Goal: Task Accomplishment & Management: Complete application form

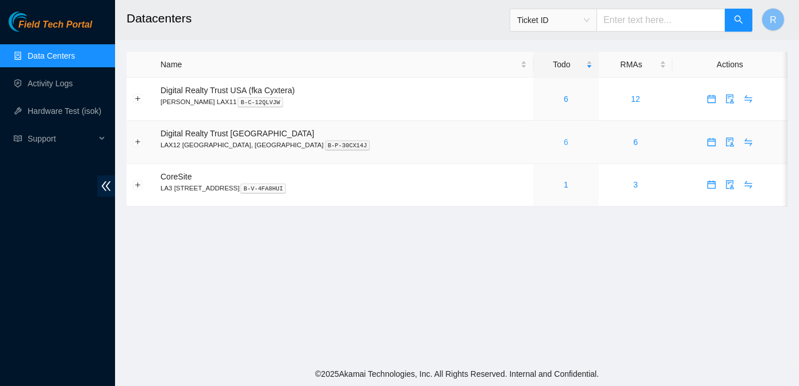
click at [564, 141] on link "6" at bounding box center [566, 141] width 5 height 9
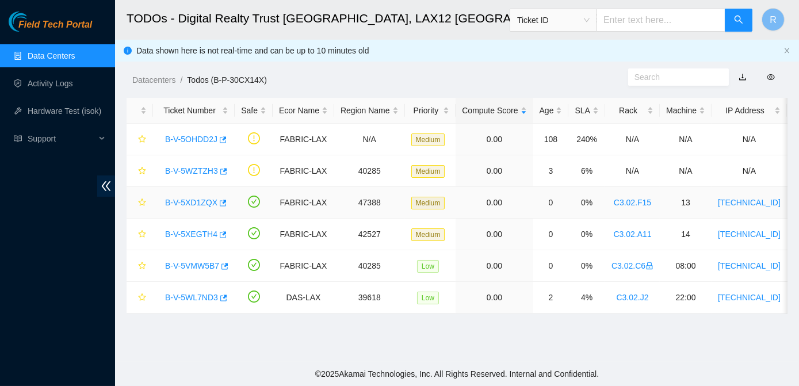
click at [190, 204] on link "B-V-5XD1ZQX" at bounding box center [191, 202] width 52 height 9
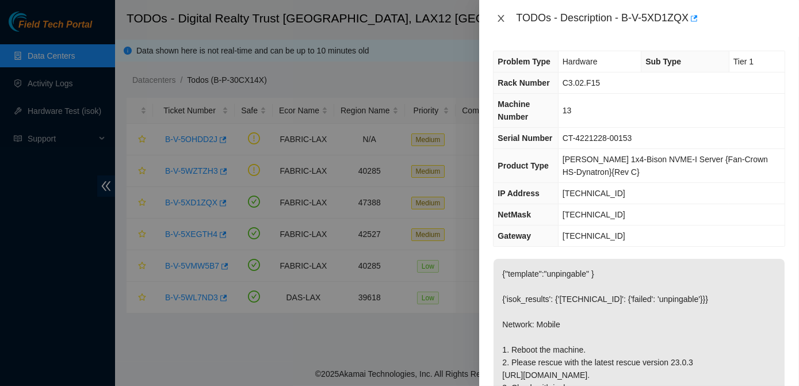
click at [498, 21] on icon "close" at bounding box center [501, 18] width 6 height 7
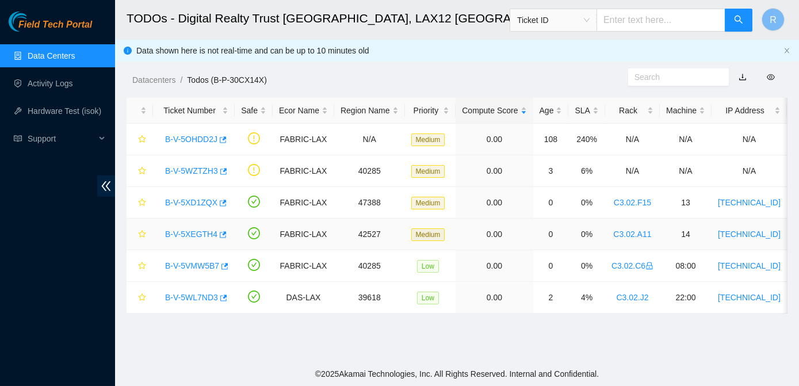
click at [198, 233] on link "B-V-5XEGTH4" at bounding box center [191, 233] width 52 height 9
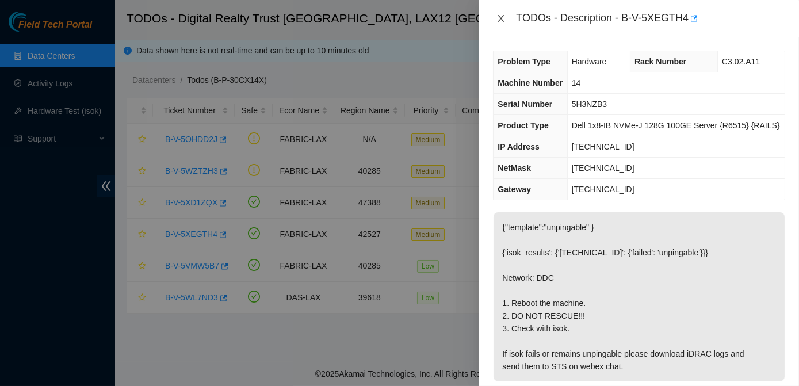
click at [499, 20] on icon "close" at bounding box center [501, 18] width 6 height 7
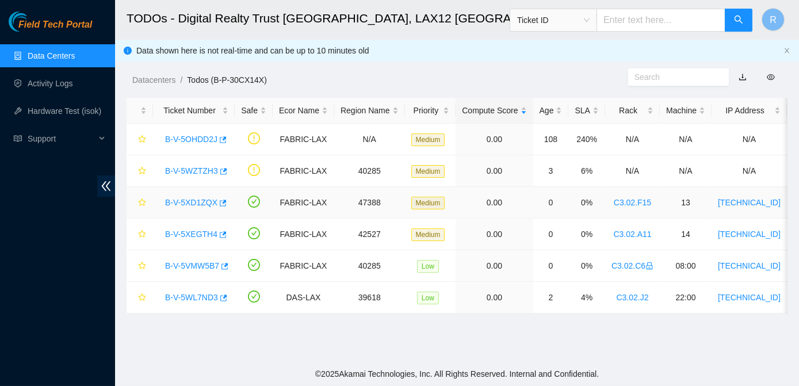
click at [184, 204] on link "B-V-5XD1ZQX" at bounding box center [191, 202] width 52 height 9
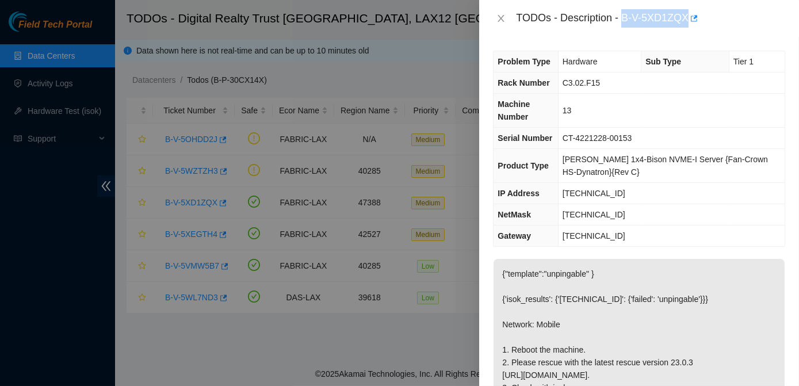
drag, startPoint x: 622, startPoint y: 19, endPoint x: 688, endPoint y: 16, distance: 66.2
click at [688, 16] on div "TODOs - Description - B-V-5XD1ZQX" at bounding box center [650, 18] width 269 height 18
copy div "B-V-5XD1ZQX"
drag, startPoint x: 754, startPoint y: 235, endPoint x: 468, endPoint y: 10, distance: 364.6
click at [754, 235] on td "23.59.21.1" at bounding box center [671, 235] width 227 height 21
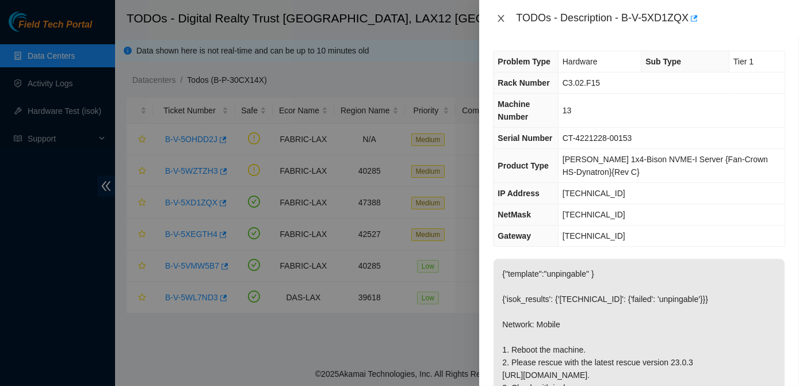
click at [500, 22] on icon "close" at bounding box center [500, 18] width 9 height 9
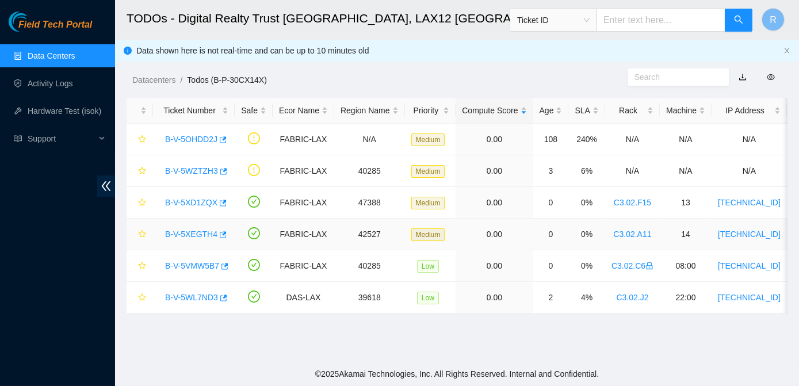
click at [192, 229] on link "B-V-5XEGTH4" at bounding box center [191, 233] width 52 height 9
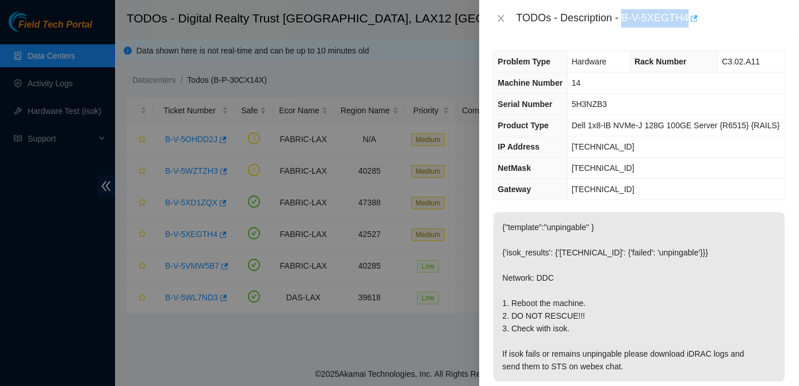
drag, startPoint x: 624, startPoint y: 19, endPoint x: 687, endPoint y: 20, distance: 62.7
click at [687, 20] on div "TODOs - Description - B-V-5XEGTH4" at bounding box center [650, 18] width 269 height 18
copy div "B-V-5XEGTH4"
click at [501, 17] on icon "close" at bounding box center [500, 18] width 9 height 9
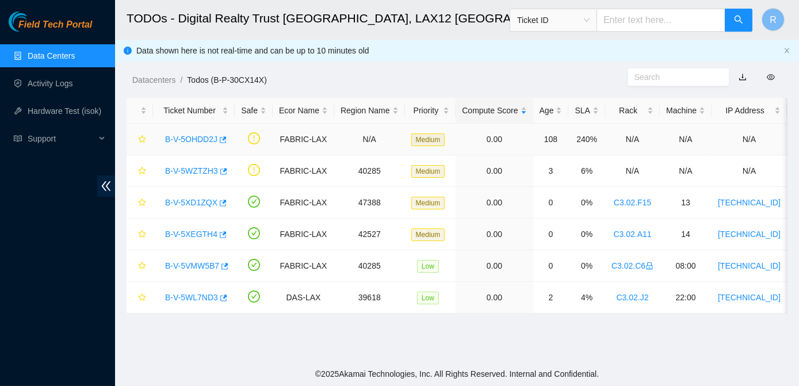
click at [191, 137] on link "B-V-5OHDD2J" at bounding box center [191, 139] width 52 height 9
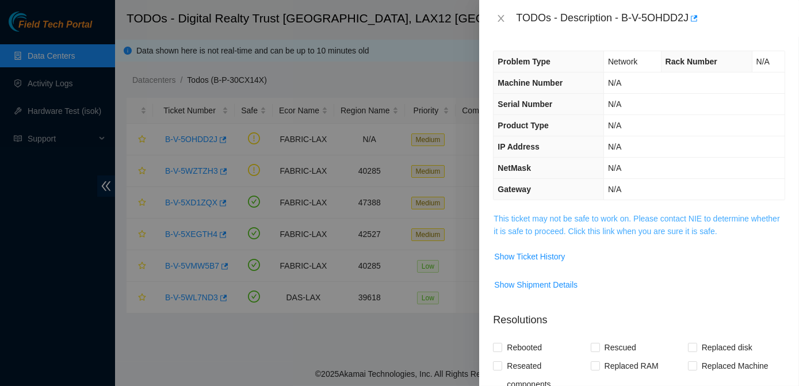
click at [535, 220] on link "This ticket may not be safe to work on. Please contact NIE to determine whether…" at bounding box center [636, 225] width 286 height 22
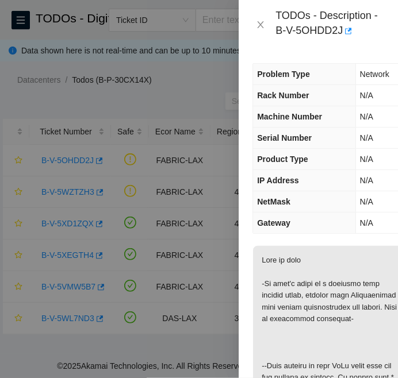
click at [35, 211] on div at bounding box center [199, 189] width 398 height 378
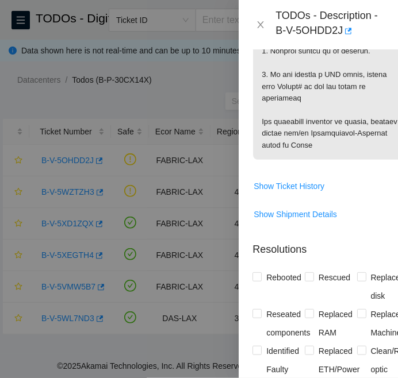
scroll to position [1093, 0]
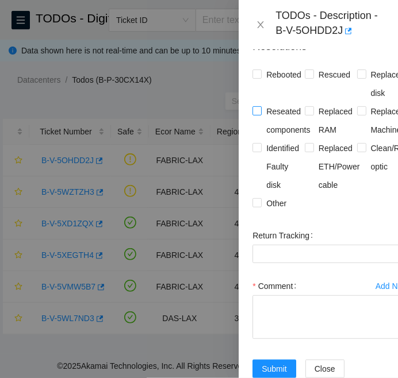
click at [259, 114] on input "Reseated components" at bounding box center [256, 110] width 8 height 8
checkbox input "true"
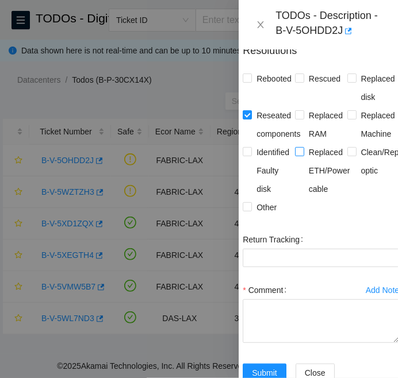
scroll to position [1089, 10]
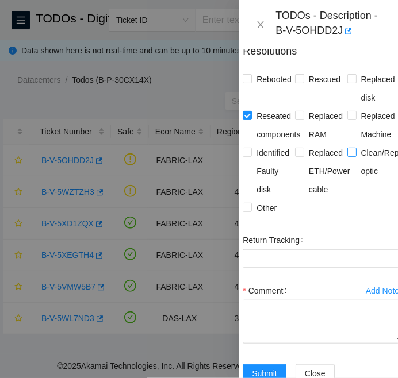
click at [348, 156] on input "Clean/Replaced optic" at bounding box center [351, 152] width 8 height 8
checkbox input "true"
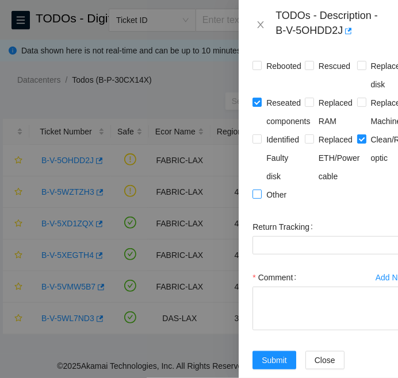
click at [258, 198] on input "Other" at bounding box center [256, 194] width 8 height 8
checkbox input "true"
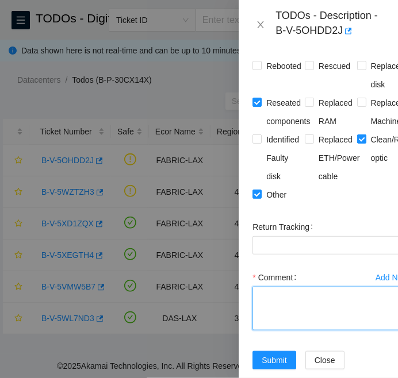
click at [278, 311] on textarea "Comment" at bounding box center [330, 309] width 156 height 44
paste textarea "B-V-5OHDD2J Side A: Serial Number : R3250B2F155415AK301352 Name : Celestica D60…"
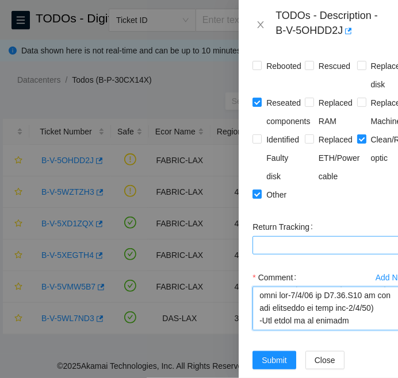
scroll to position [1146, 0]
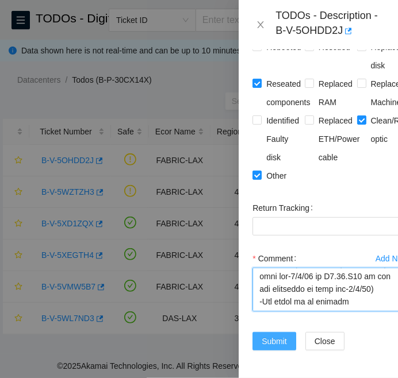
type textarea "B-V-5OHDD2J Side A: Serial Number : R3250B2F155415AK301352 Name : Celestica D60…"
click at [282, 335] on span "Submit" at bounding box center [274, 341] width 25 height 13
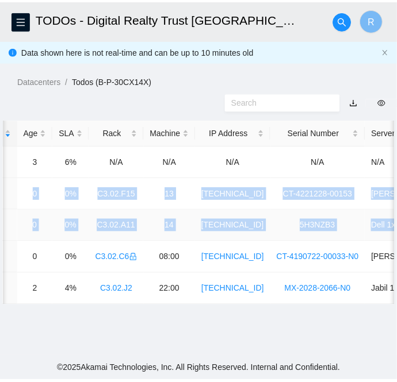
scroll to position [0, 431]
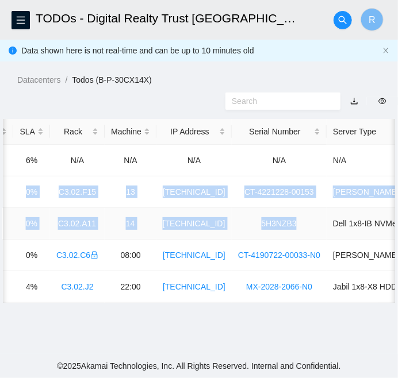
drag, startPoint x: 35, startPoint y: 187, endPoint x: 304, endPoint y: 228, distance: 272.7
click at [304, 228] on tbody "B-V-5WZTZH3 FABRIC-LAX 40285 Medium 0.00 3 6% N/A N/A N/A N/A N/A B-V-5XD1ZQX F…" at bounding box center [98, 224] width 1052 height 158
copy tbody "B-V-5XD1ZQX FABRIC-LAX 47388 Medium 0.00 0 0% C3.02.F15 13 23.59.21.16 CT-42212…"
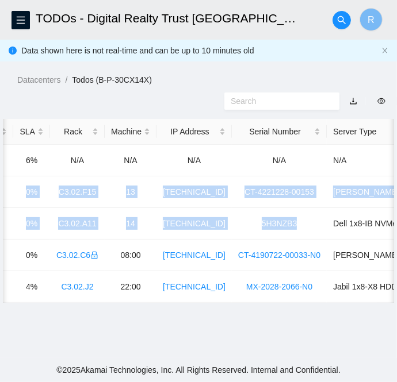
click at [284, 61] on div "Datacenters / Todos (B-P-30CX14X) /" at bounding box center [198, 54] width 397 height 64
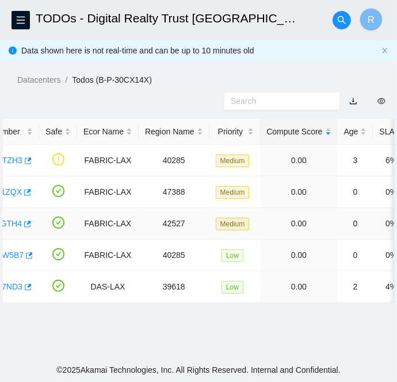
scroll to position [0, 0]
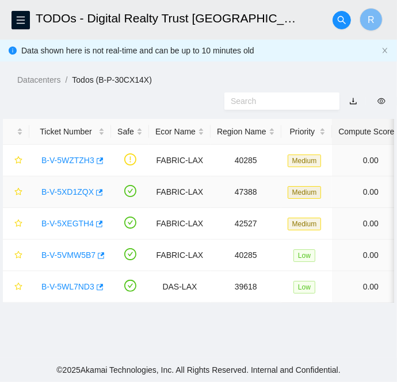
click at [74, 193] on link "B-V-5XD1ZQX" at bounding box center [67, 191] width 52 height 9
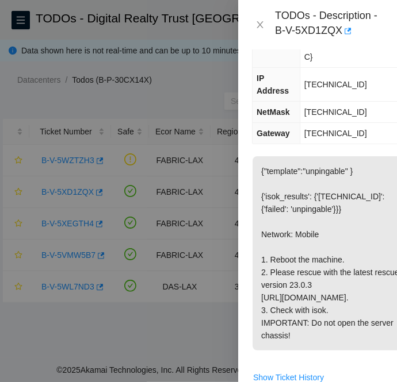
scroll to position [191, 0]
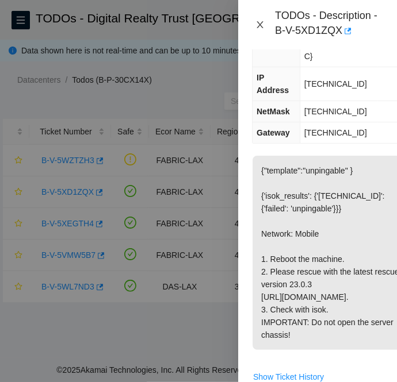
click at [260, 29] on icon "close" at bounding box center [259, 24] width 9 height 9
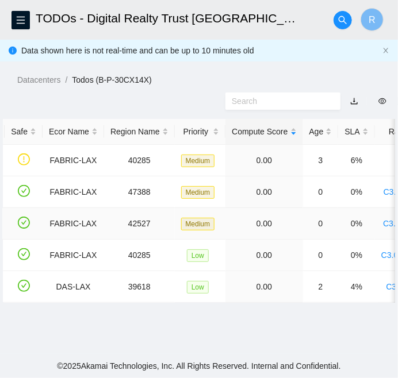
scroll to position [0, 0]
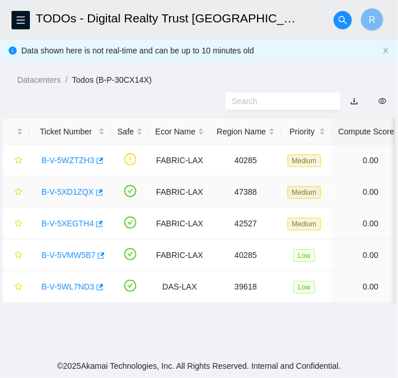
click at [66, 189] on link "B-V-5XD1ZQX" at bounding box center [67, 191] width 52 height 9
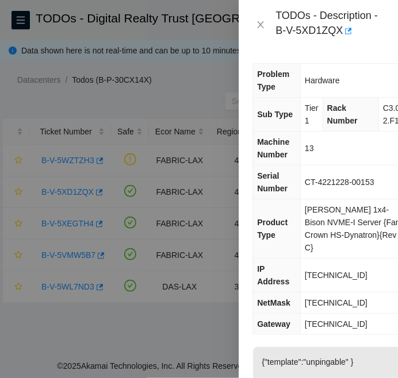
click at [327, 271] on span "23.59.21.16" at bounding box center [336, 275] width 63 height 9
copy span "23.59.21.16"
click at [339, 298] on span "255.255.255.224" at bounding box center [336, 302] width 63 height 9
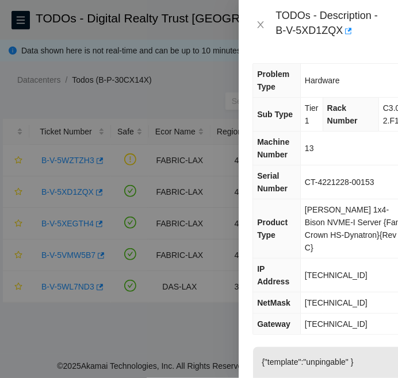
copy span "255.255.255.224"
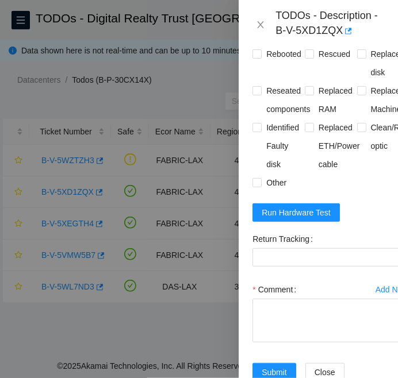
scroll to position [650, 0]
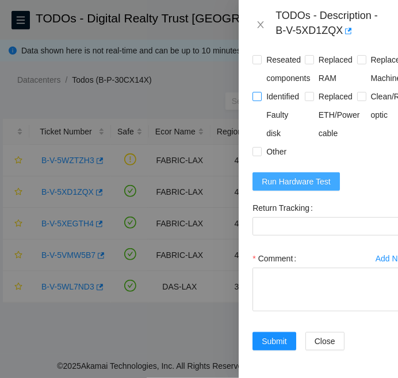
drag, startPoint x: 297, startPoint y: 193, endPoint x: 300, endPoint y: 129, distance: 63.3
click at [297, 188] on span "Run Hardware Test" at bounding box center [296, 181] width 69 height 13
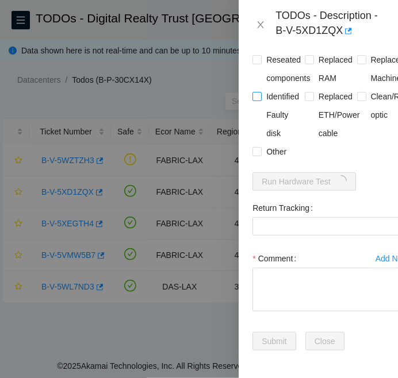
scroll to position [608, 0]
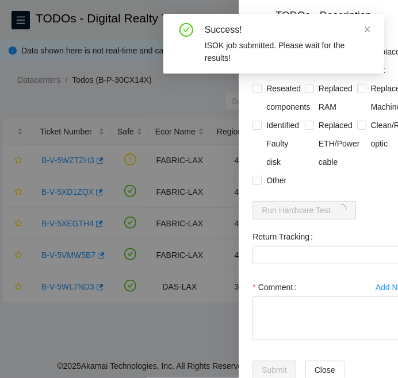
click at [256, 55] on input "Rebooted" at bounding box center [256, 51] width 8 height 8
checkbox input "true"
click at [307, 55] on input "Rescued" at bounding box center [309, 51] width 8 height 8
checkbox input "true"
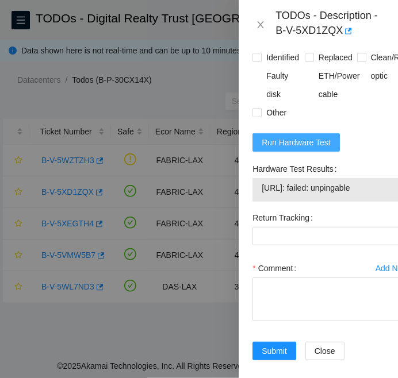
click at [268, 149] on span "Run Hardware Test" at bounding box center [296, 142] width 69 height 13
click at [22, 314] on div at bounding box center [199, 189] width 398 height 378
click at [265, 25] on icon "close" at bounding box center [260, 24] width 9 height 9
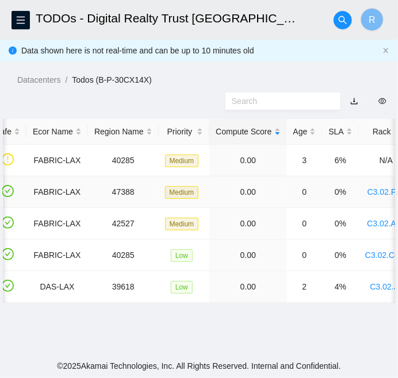
scroll to position [0, 0]
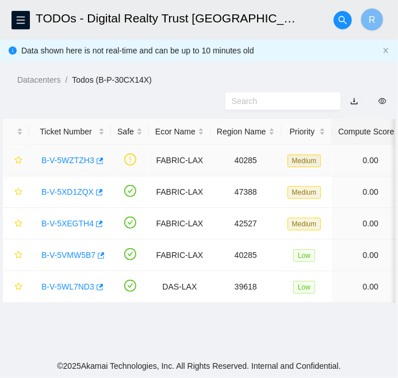
click at [70, 159] on link "B-V-5WZTZH3" at bounding box center [67, 160] width 53 height 9
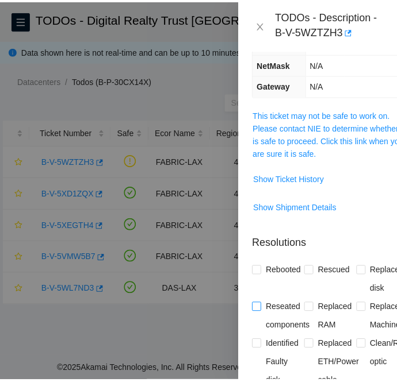
scroll to position [212, 0]
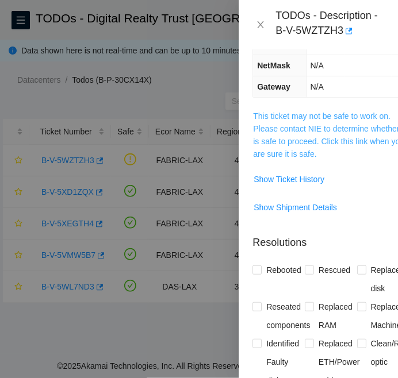
click at [280, 137] on link "This ticket may not be safe to work on. Please contact NIE to determine whether…" at bounding box center [329, 135] width 152 height 47
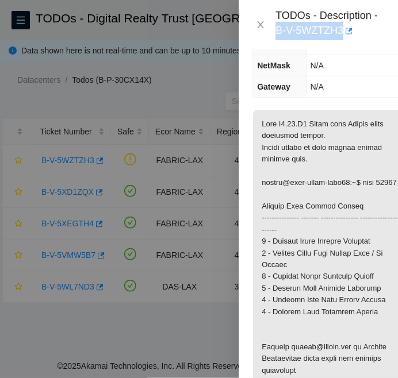
drag, startPoint x: 277, startPoint y: 30, endPoint x: 342, endPoint y: 39, distance: 65.0
click at [342, 39] on div "TODOs - Description - B-V-5WZTZH3" at bounding box center [329, 24] width 109 height 31
copy div "B-V-5WZTZH3"
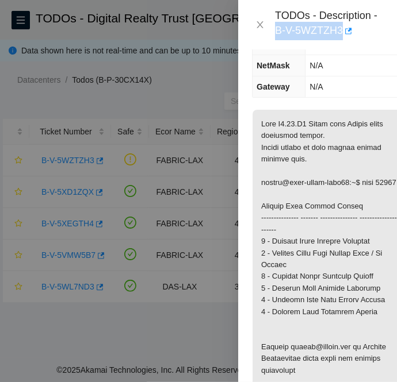
copy div "B-V-5WZTZH3"
click at [256, 25] on icon "close" at bounding box center [259, 24] width 9 height 9
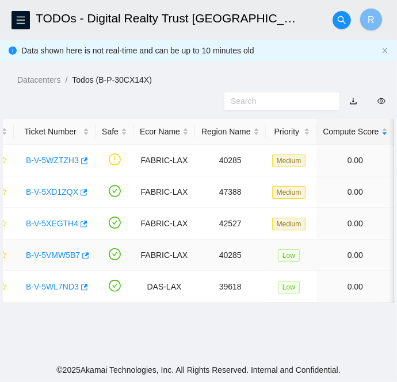
scroll to position [0, 0]
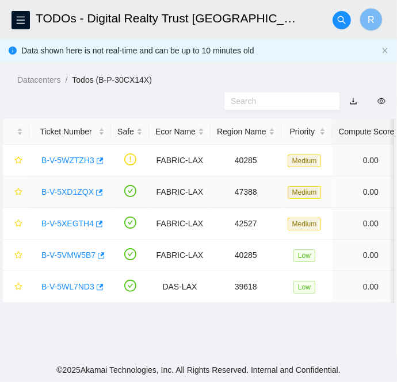
click at [64, 191] on link "B-V-5XD1ZQX" at bounding box center [67, 191] width 52 height 9
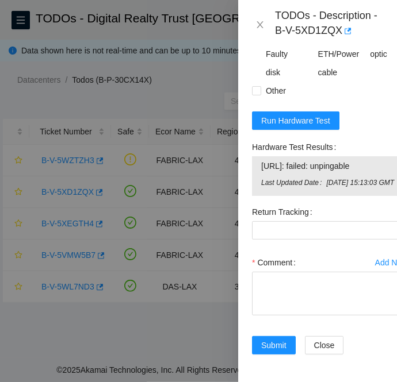
scroll to position [748, 0]
click at [261, 272] on textarea "Comment" at bounding box center [330, 294] width 156 height 44
paste textarea "B-V-5XD1ZQX FABRIC-LAX Medium 0 0% C3.02.F15 13 23.59.21.16 CT-4221228-00153 **…"
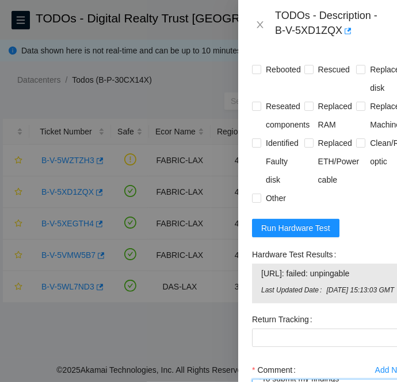
scroll to position [589, 0]
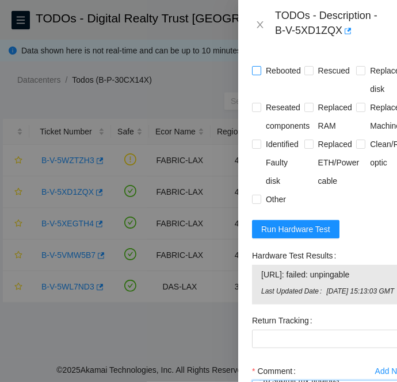
type textarea "B-V-5XD1ZQX FABRIC-LAX Medium 0 0% C3.02.F15 13 23.59.21.16 CT-4221228-00153 **…"
click at [252, 74] on input "Rebooted" at bounding box center [256, 70] width 8 height 8
checkbox input "true"
click at [305, 74] on input "Rescued" at bounding box center [308, 70] width 8 height 8
checkbox input "true"
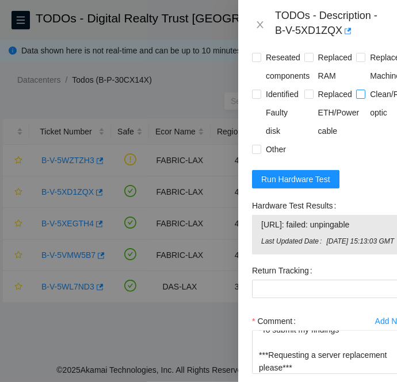
scroll to position [639, 0]
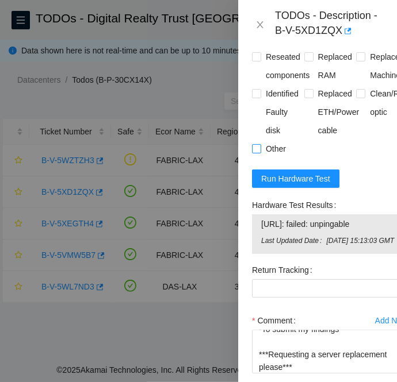
click at [258, 152] on input "Other" at bounding box center [256, 148] width 8 height 8
checkbox input "true"
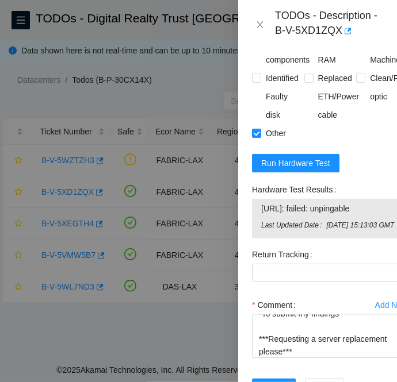
scroll to position [748, 0]
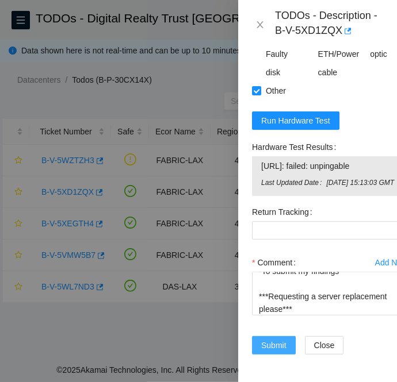
click at [274, 339] on span "Submit" at bounding box center [273, 345] width 25 height 13
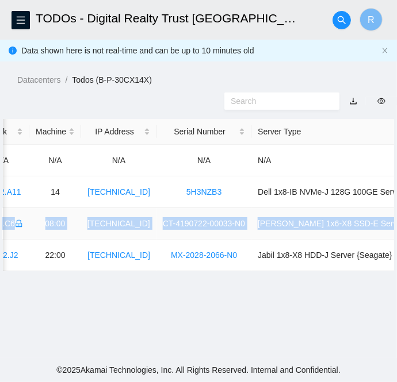
scroll to position [0, 554]
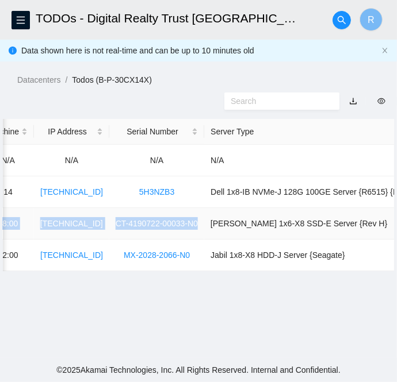
drag, startPoint x: 29, startPoint y: 222, endPoint x: 184, endPoint y: 221, distance: 155.3
copy tr "B-V-5VMW5B7 FABRIC-LAX 40285 Low 0.00 0 0% C3.02.C6 08:00 23.45.45.146 CT-41907…"
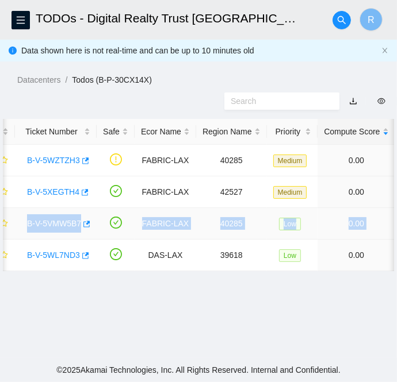
scroll to position [0, 0]
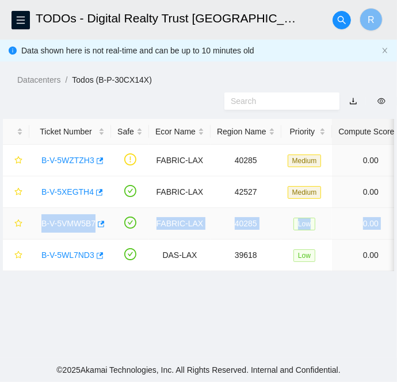
click at [83, 221] on link "B-V-5VMW5B7" at bounding box center [68, 223] width 54 height 9
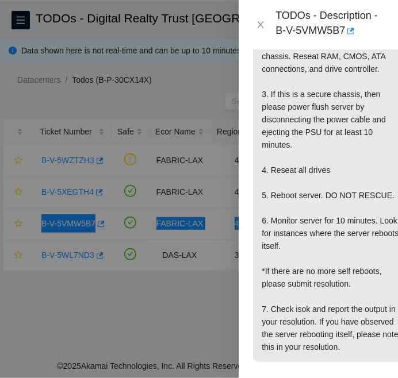
scroll to position [432, 0]
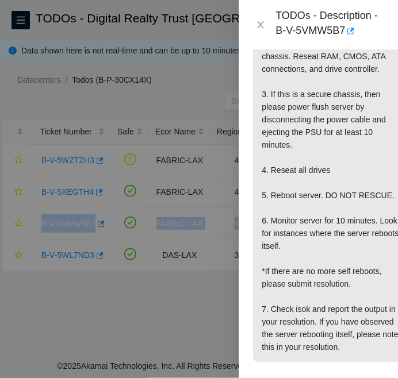
click at [43, 259] on div at bounding box center [199, 189] width 398 height 378
click at [74, 157] on div at bounding box center [199, 189] width 398 height 378
click at [263, 23] on icon "close" at bounding box center [260, 24] width 9 height 9
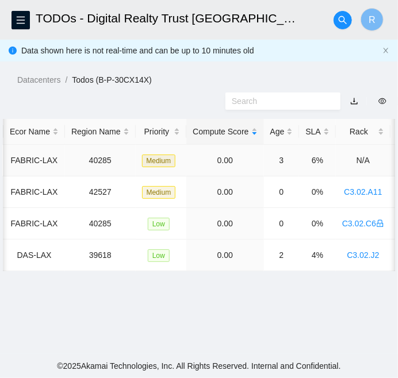
scroll to position [0, 0]
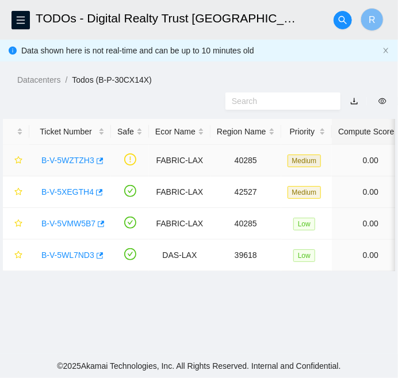
click at [75, 157] on link "B-V-5WZTZH3" at bounding box center [67, 160] width 53 height 9
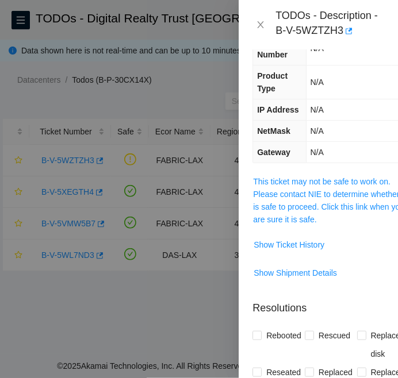
scroll to position [146, 0]
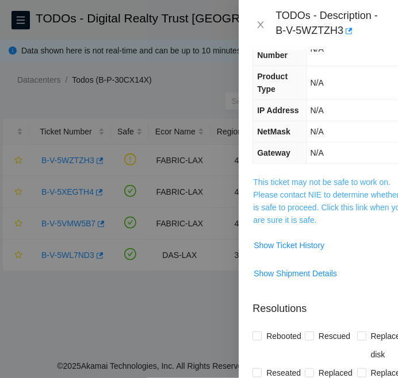
click at [293, 185] on link "This ticket may not be safe to work on. Please contact NIE to determine whether…" at bounding box center [329, 201] width 152 height 47
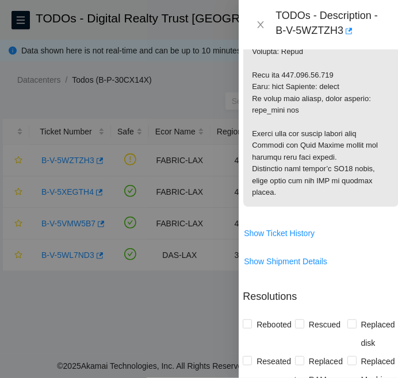
scroll to position [446, 10]
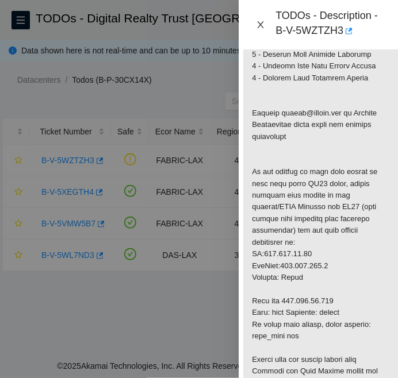
drag, startPoint x: 261, startPoint y: 25, endPoint x: 235, endPoint y: 202, distance: 178.5
click at [261, 25] on icon "close" at bounding box center [261, 24] width 6 height 7
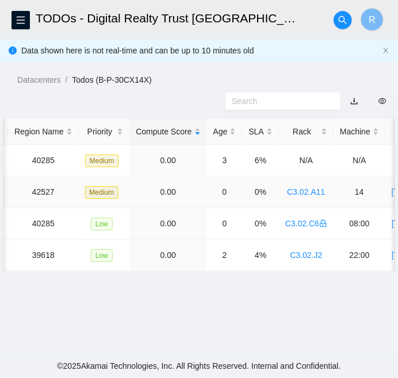
scroll to position [0, 0]
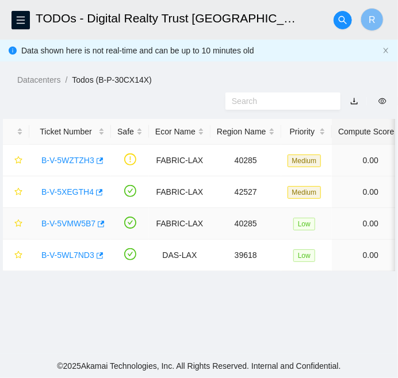
click at [72, 228] on link "B-V-5VMW5B7" at bounding box center [68, 223] width 54 height 9
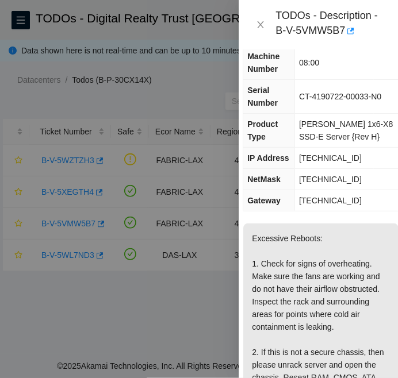
scroll to position [109, 10]
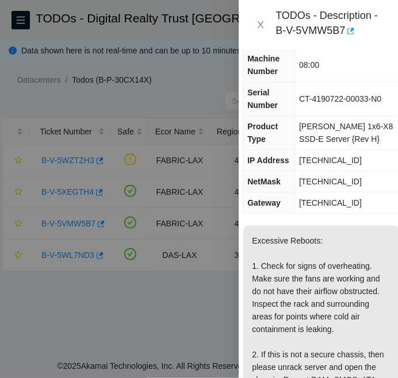
click at [320, 160] on span "23.45.45.146" at bounding box center [330, 160] width 63 height 9
copy span "23.45.45.146"
click at [317, 183] on span "255.255.255.128" at bounding box center [330, 181] width 63 height 9
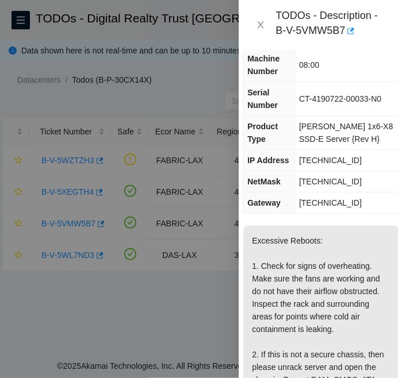
copy span "255.255.255.128"
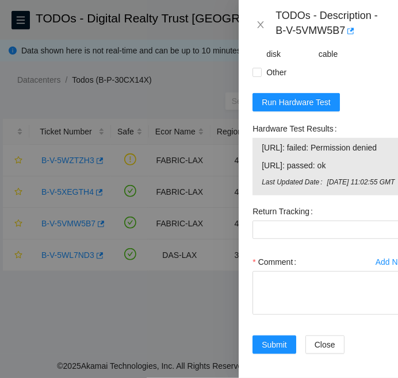
scroll to position [975, 0]
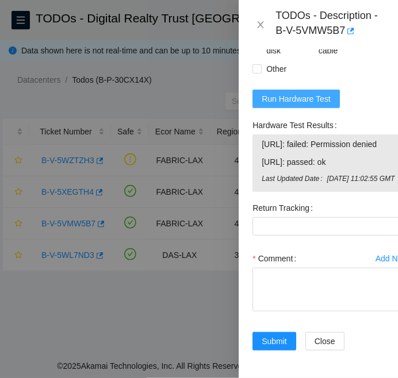
click at [305, 98] on span "Run Hardware Test" at bounding box center [296, 99] width 69 height 13
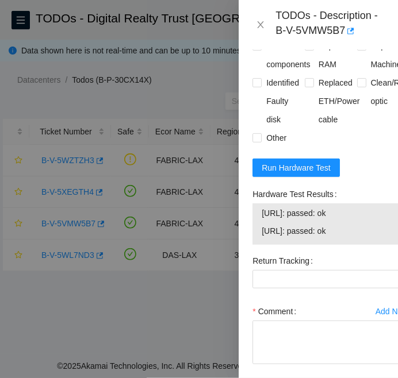
scroll to position [970, 0]
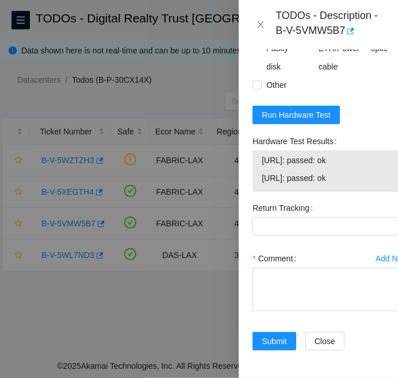
drag, startPoint x: 359, startPoint y: 165, endPoint x: 257, endPoint y: 147, distance: 103.4
click at [257, 151] on div "23.45.45.146: passed: ok 23.45.45.147: passed: ok" at bounding box center [330, 171] width 156 height 41
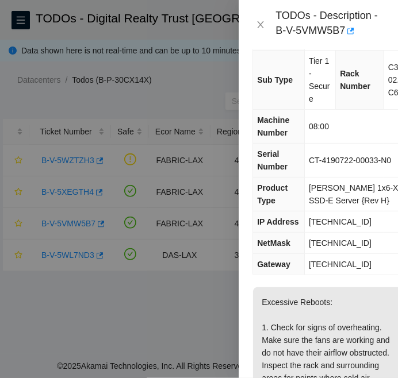
scroll to position [0, 0]
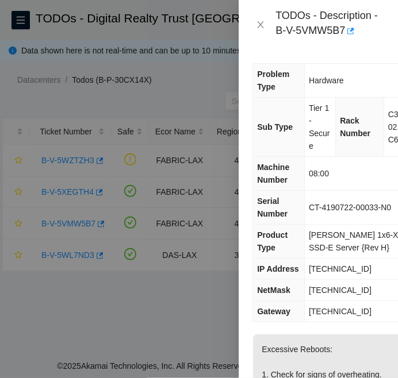
click at [322, 267] on span "23.45.45.146" at bounding box center [340, 269] width 63 height 9
click at [345, 289] on span "255.255.255.128" at bounding box center [340, 290] width 63 height 9
click at [336, 312] on span "23.45.45.129" at bounding box center [340, 311] width 63 height 9
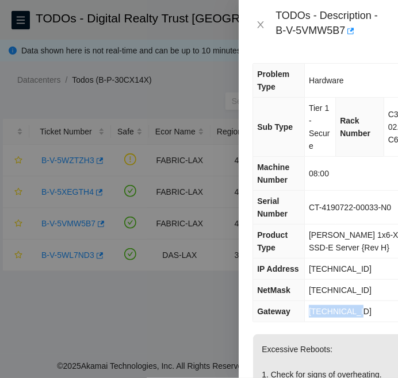
click at [336, 312] on span "23.45.45.129" at bounding box center [340, 311] width 63 height 9
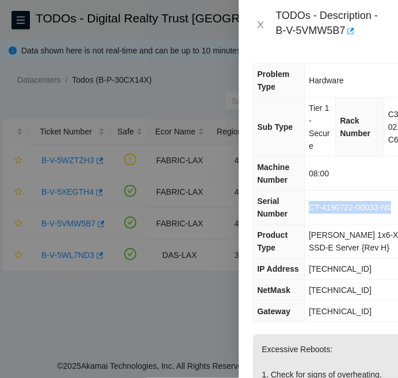
drag, startPoint x: 309, startPoint y: 202, endPoint x: 394, endPoint y: 208, distance: 84.7
click at [394, 208] on td "CT-4190722-00033-N0" at bounding box center [356, 208] width 104 height 34
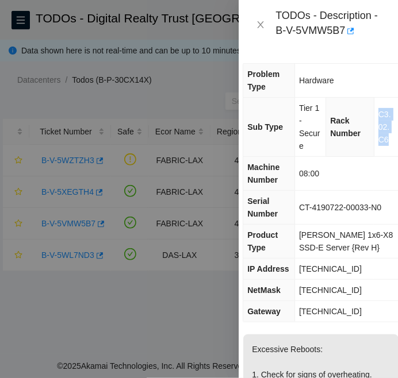
drag, startPoint x: 370, startPoint y: 108, endPoint x: 384, endPoint y: 142, distance: 36.4
click at [384, 142] on td "C3.02.C6" at bounding box center [386, 127] width 25 height 59
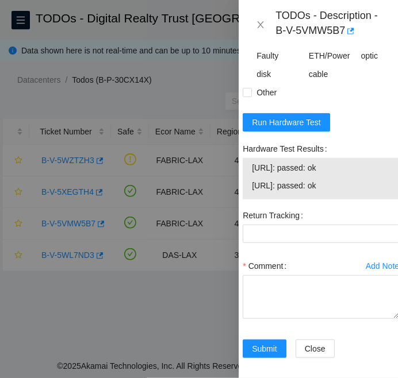
scroll to position [970, 10]
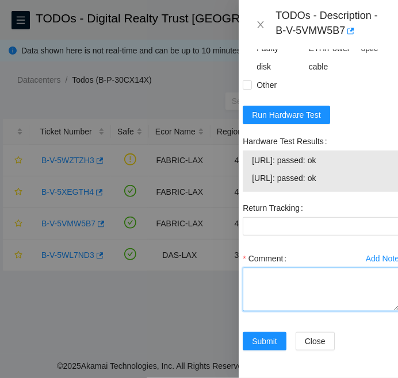
click at [278, 268] on textarea "Comment" at bounding box center [321, 290] width 156 height 44
paste textarea "B-V-5VMW5B7 FABRIC-LAX Low 0 0% C3.02.C6 08:00 23.45.45.146 CT-4190722-00033-N0…"
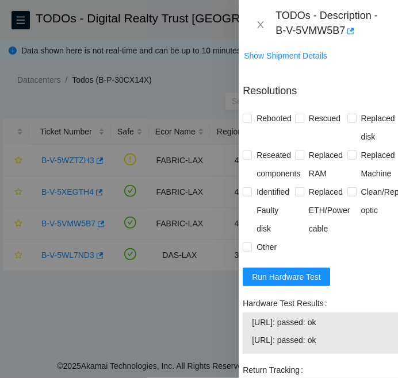
scroll to position [788, 10]
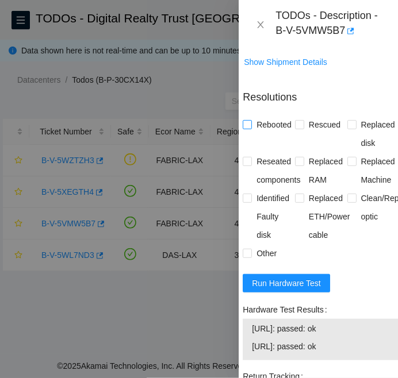
type textarea "B-V-5VMW5B7 FABRIC-LAX Low 0 0% C3.02.C6 08:00 23.45.45.146 CT-4190722-00033-N0…"
click at [248, 120] on input "Rebooted" at bounding box center [247, 124] width 8 height 8
checkbox input "true"
click at [295, 121] on input "Rescued" at bounding box center [299, 124] width 8 height 8
checkbox input "true"
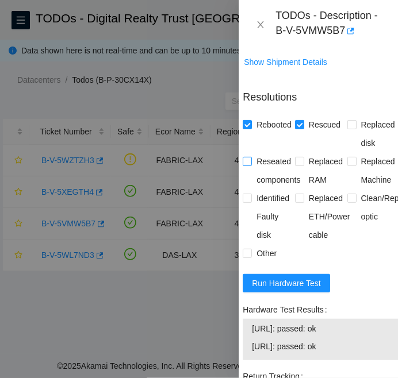
click at [246, 162] on input "Reseated components" at bounding box center [247, 161] width 8 height 8
checkbox input "true"
click at [250, 252] on input "Other" at bounding box center [247, 253] width 8 height 8
checkbox input "true"
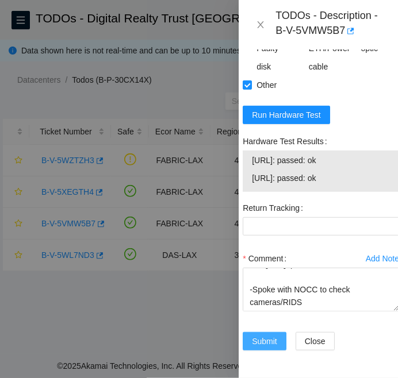
click at [266, 335] on span "Submit" at bounding box center [264, 341] width 25 height 13
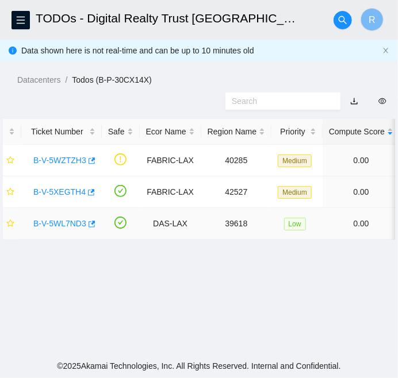
scroll to position [0, 0]
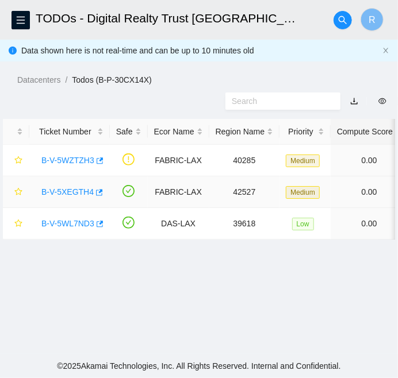
click at [70, 188] on link "B-V-5XEGTH4" at bounding box center [67, 191] width 52 height 9
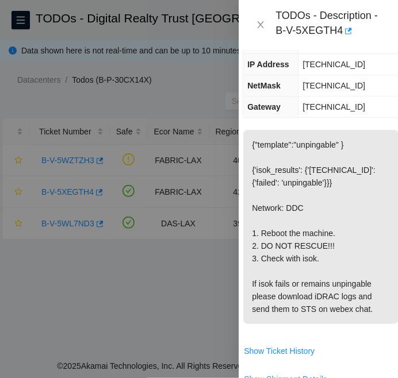
scroll to position [193, 10]
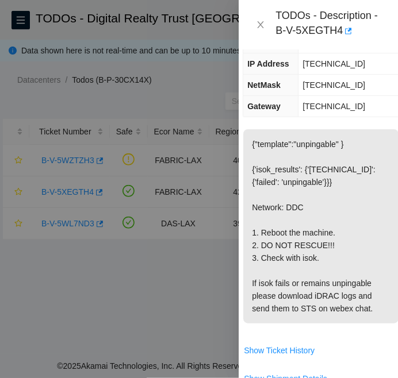
click at [60, 159] on div at bounding box center [199, 189] width 398 height 378
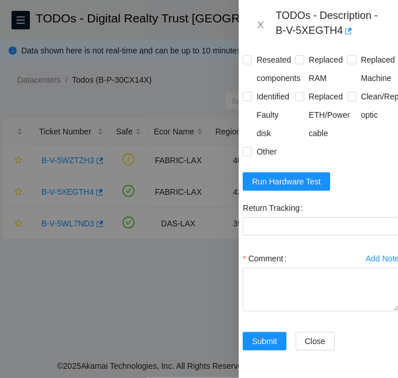
scroll to position [625, 10]
click at [255, 268] on textarea "Comment" at bounding box center [321, 290] width 156 height 44
paste textarea "B-V-5XEGTH4 FABRIC-LAX Medium 0 0% C3.02.A11 14 104.93.24.209 5H3NZB3 ***RMA of…"
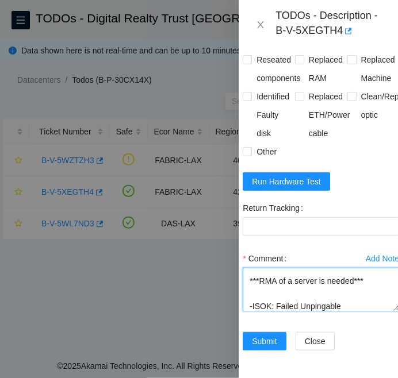
scroll to position [497, 10]
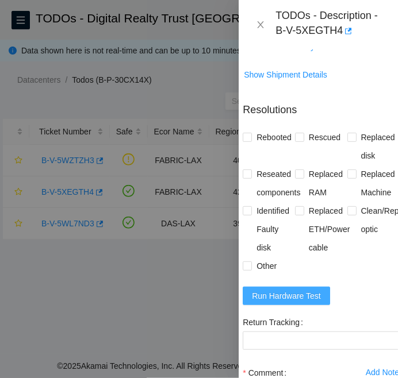
type textarea "B-V-5XEGTH4 FABRIC-LAX Medium 0 0% C3.02.A11 14 104.93.24.209 5H3NZB3 ***RMA of…"
click at [276, 294] on span "Run Hardware Test" at bounding box center [286, 296] width 69 height 13
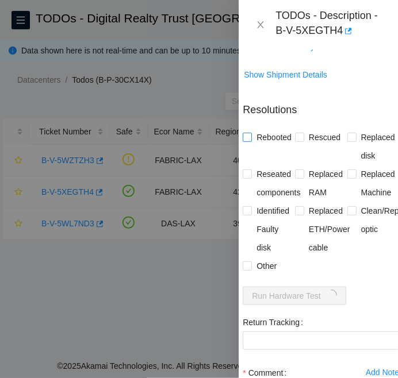
click at [243, 136] on input "Rebooted" at bounding box center [247, 137] width 8 height 8
checkbox input "true"
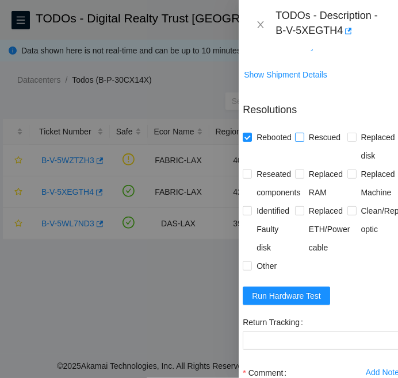
click at [298, 135] on input "Rescued" at bounding box center [299, 137] width 8 height 8
checkbox input "true"
click at [247, 265] on input "Other" at bounding box center [247, 266] width 8 height 8
checkbox input "true"
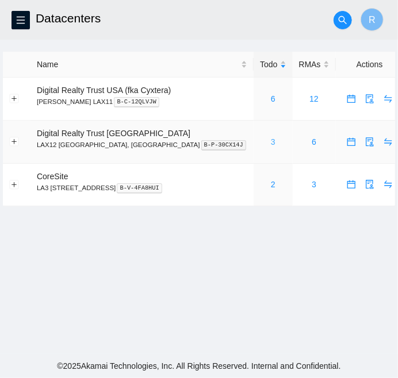
click at [271, 142] on link "3" at bounding box center [273, 141] width 5 height 9
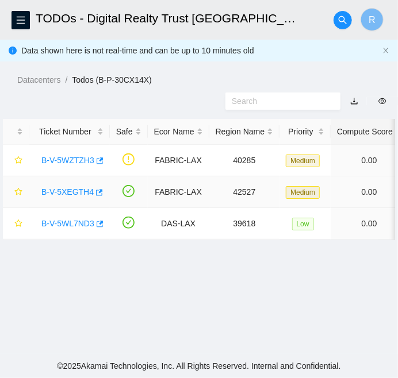
click at [66, 187] on link "B-V-5XEGTH4" at bounding box center [67, 191] width 52 height 9
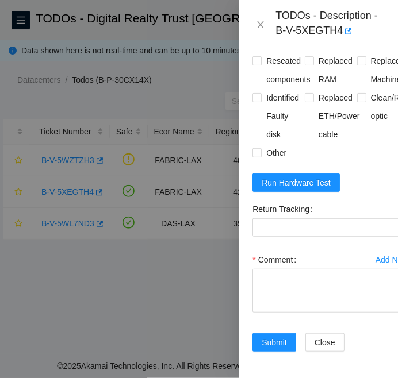
scroll to position [612, 0]
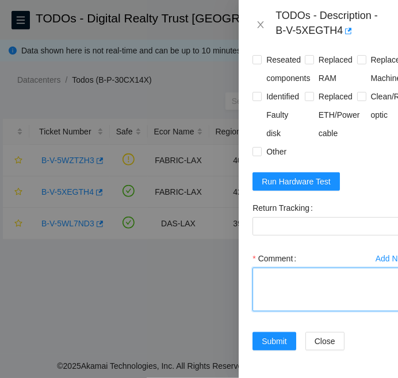
click at [271, 279] on textarea "Comment" at bounding box center [330, 290] width 156 height 44
paste textarea "B-V-5XEGTH4 FABRIC-LAX Medium 0 0% C3.02.A11 14 104.93.24.209 5H3NZB3 ***RMA of…"
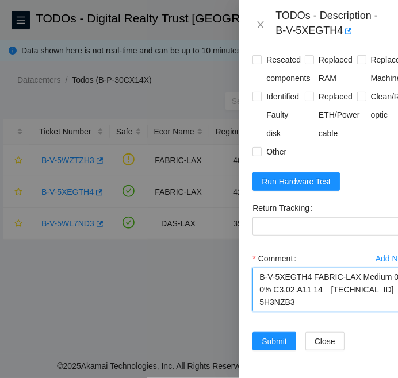
scroll to position [625, 0]
type textarea "B-V-5XEGTH4 FABRIC-LAX Medium 0 0% C3.02.A11 14 104.93.24.209 5H3NZB3 ***RMA of…"
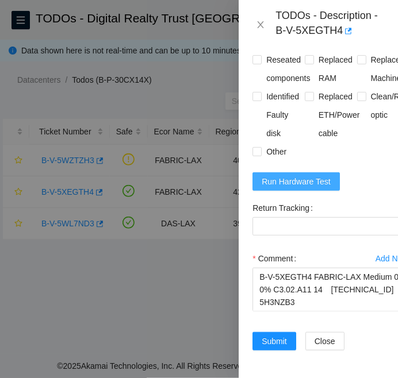
click at [301, 175] on span "Run Hardware Test" at bounding box center [296, 181] width 69 height 13
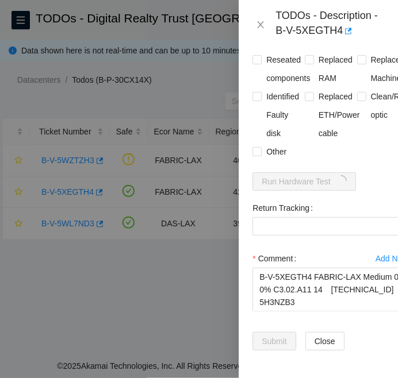
click at [397, 286] on html "FTP Data Centers Activity Logs Hardware Test (isok) Support TODOs - Digital Rea…" at bounding box center [199, 189] width 398 height 378
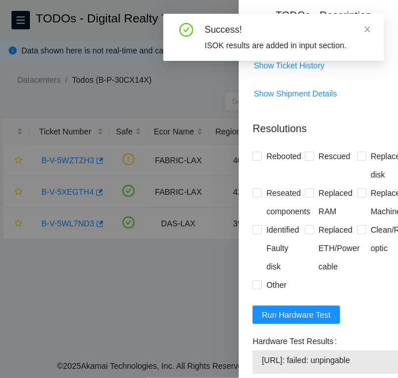
scroll to position [475, 0]
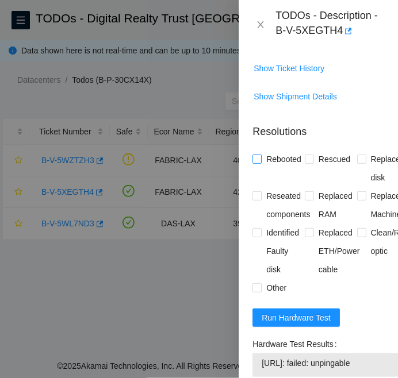
click at [258, 159] on input "Rebooted" at bounding box center [256, 159] width 8 height 8
checkbox input "true"
click at [306, 163] on label "Rescued" at bounding box center [330, 159] width 50 height 18
click at [306, 163] on input "Rescued" at bounding box center [309, 159] width 8 height 8
checkbox input "true"
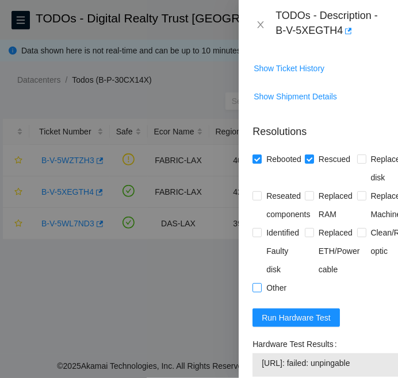
click at [258, 279] on label "Other" at bounding box center [271, 288] width 39 height 18
click at [258, 284] on input "Other" at bounding box center [256, 288] width 8 height 8
checkbox input "true"
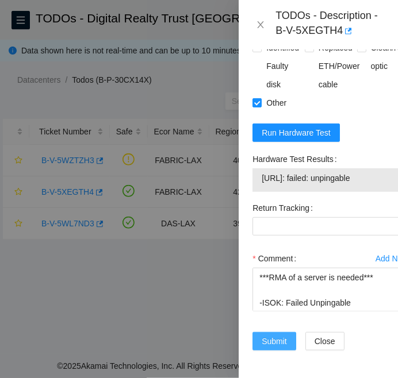
click at [267, 335] on span "Submit" at bounding box center [274, 341] width 25 height 13
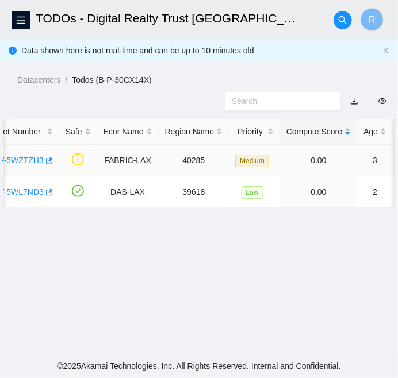
scroll to position [0, 0]
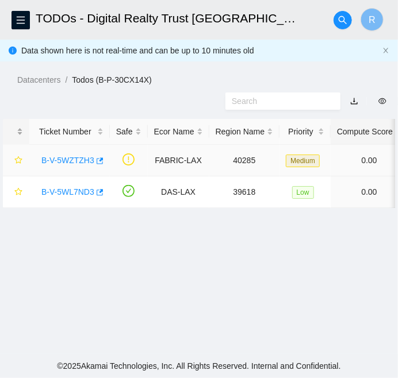
click at [14, 137] on div at bounding box center [16, 132] width 14 height 11
drag, startPoint x: 37, startPoint y: 160, endPoint x: 91, endPoint y: 161, distance: 53.5
click at [91, 161] on div "B-V-5WZTZH3" at bounding box center [70, 160] width 68 height 18
copy link "B-V-5WZTZH3"
click at [66, 156] on link "B-V-5WZTZH3" at bounding box center [67, 160] width 53 height 9
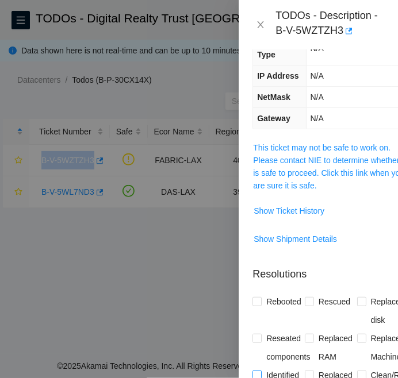
scroll to position [181, 0]
click at [292, 154] on link "This ticket may not be safe to work on. Please contact NIE to determine whether…" at bounding box center [329, 166] width 152 height 47
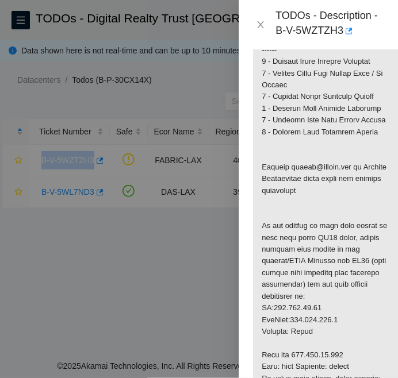
scroll to position [394, 0]
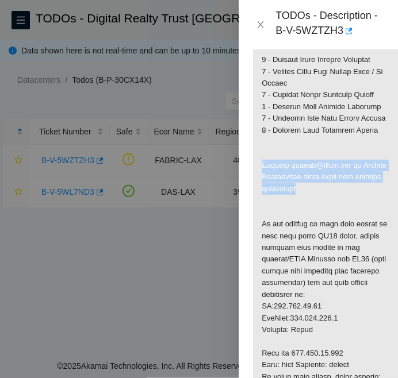
drag, startPoint x: 261, startPoint y: 174, endPoint x: 326, endPoint y: 205, distance: 72.0
click at [326, 205] on p at bounding box center [330, 206] width 155 height 557
copy p "Contact nverdi@akamai.com or Network Maintenance webex space for further assist…"
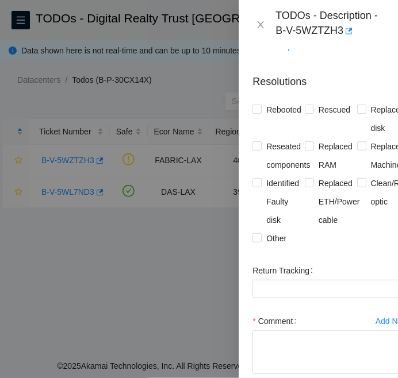
scroll to position [960, 0]
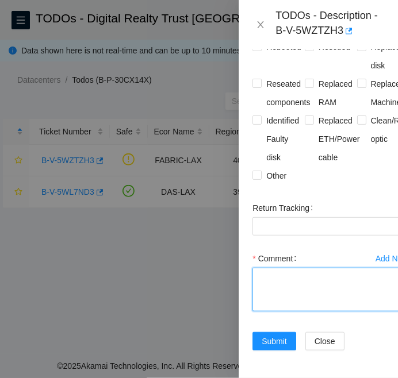
click at [268, 269] on textarea "Comment" at bounding box center [330, 290] width 156 height 44
paste textarea "B-V-5WZTZH3 C3.02.C6 Contact nverdi@akamai.com or Network Maintenance webex spa…"
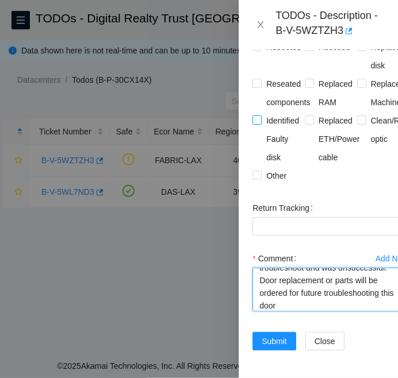
scroll to position [893, 0]
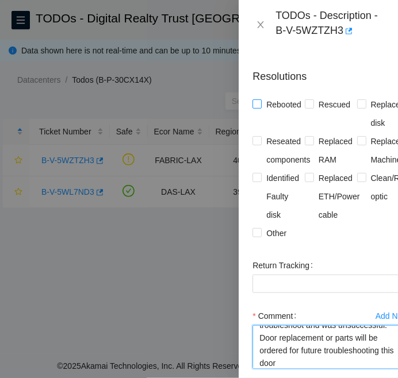
type textarea "B-V-5WZTZH3 C3.02.C6 Contact nverdi@akamai.com or Network Maintenance webex spa…"
click at [256, 99] on input "Rebooted" at bounding box center [256, 103] width 8 height 8
checkbox input "true"
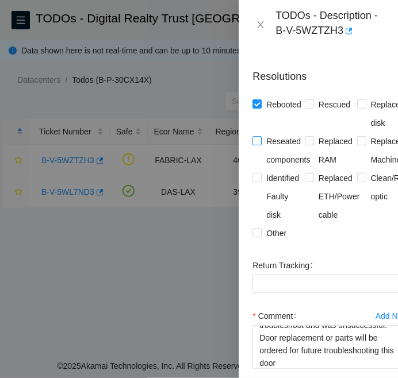
click at [255, 140] on input "Reseated components" at bounding box center [256, 140] width 8 height 8
checkbox input "true"
drag, startPoint x: 260, startPoint y: 232, endPoint x: 346, endPoint y: 248, distance: 87.8
click at [346, 248] on form "Resolutions Rebooted Rescued Replaced disk Reseated components Replaced RAM Rep…" at bounding box center [330, 241] width 156 height 362
click at [254, 232] on input "Other" at bounding box center [256, 232] width 8 height 8
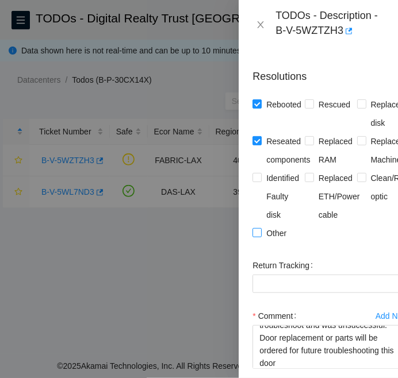
checkbox input "true"
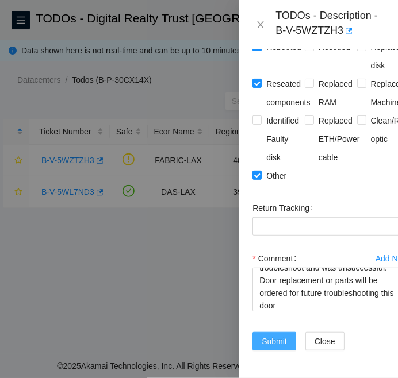
click at [278, 335] on span "Submit" at bounding box center [274, 341] width 25 height 13
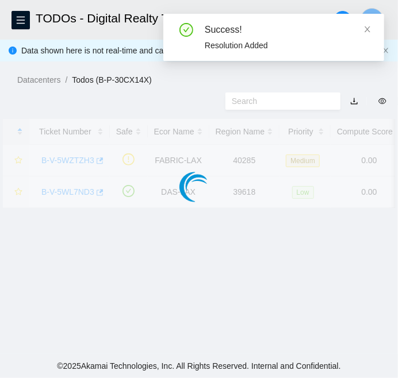
scroll to position [348, 0]
